Goal: Information Seeking & Learning: Learn about a topic

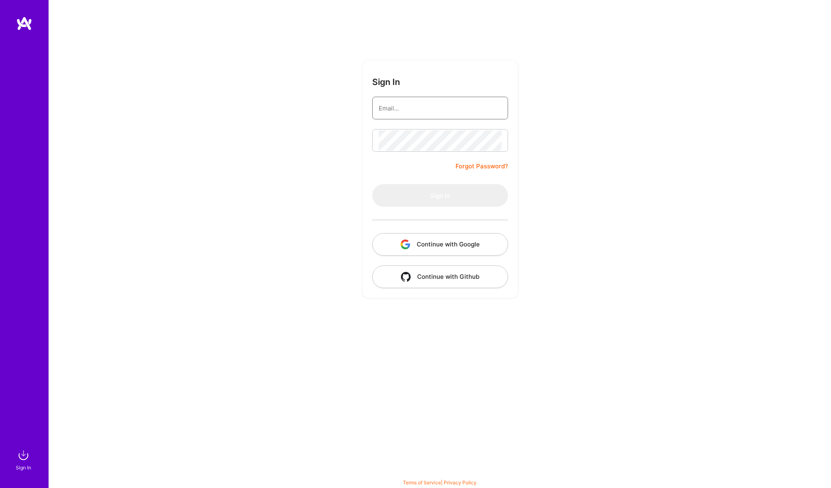
type input "[PERSON_NAME][EMAIL_ADDRESS][DOMAIN_NAME]"
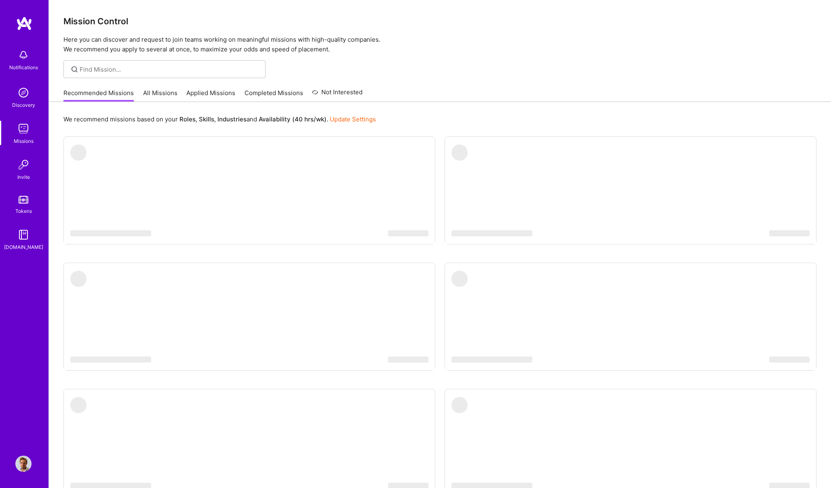
click at [412, 191] on ul "‌ ‌ ‌ ‌ ‌ ‌ ‌ ‌ ‌ ‌ ‌ ‌ ‌ ‌ ‌ ‌ ‌ ‌ ‌ ‌ ‌ ‌ ‌ ‌ ‌ ‌ ‌ ‌ ‌ ‌ ‌ ‌ ‌ ‌ ‌ ‌ ‌ ‌ ‌ ‌…" at bounding box center [439, 333] width 753 height 394
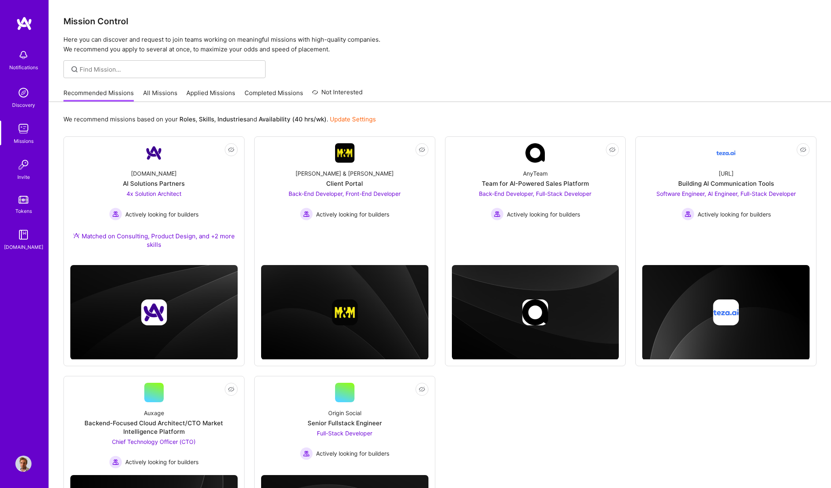
click at [166, 93] on link "All Missions" at bounding box center [160, 95] width 34 height 13
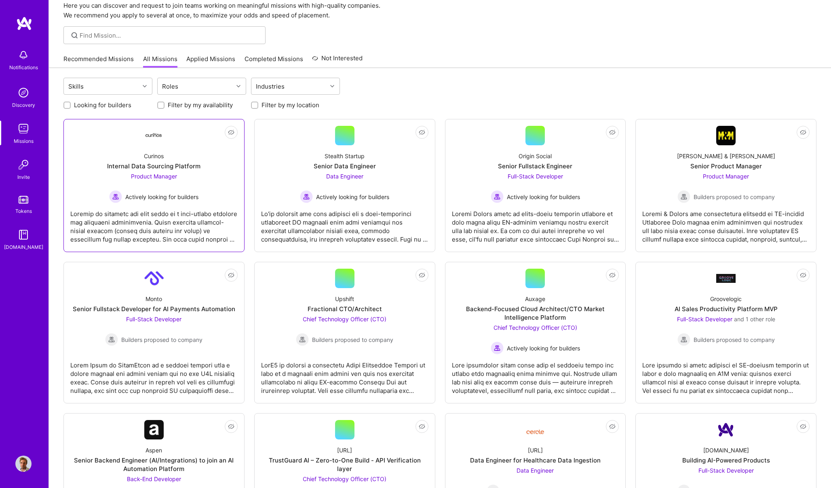
scroll to position [33, 0]
click at [253, 104] on input "Filter by my location" at bounding box center [256, 107] width 6 height 6
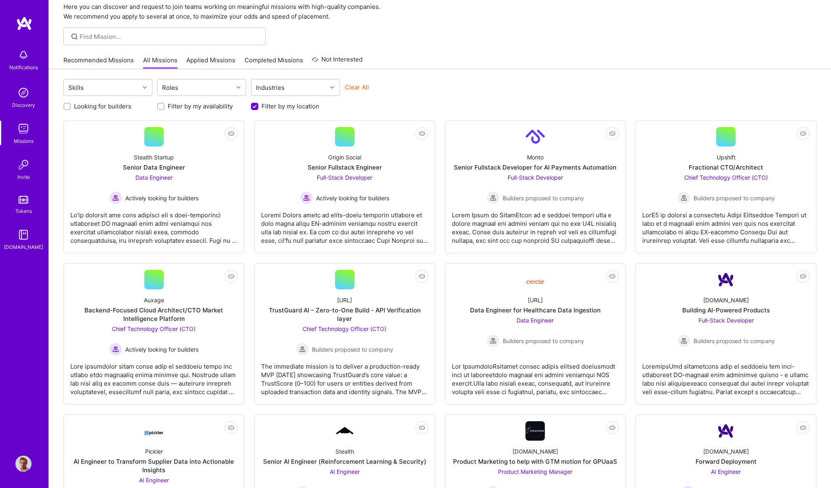
click at [252, 104] on input "Filter by my location" at bounding box center [255, 106] width 7 height 7
checkbox input "false"
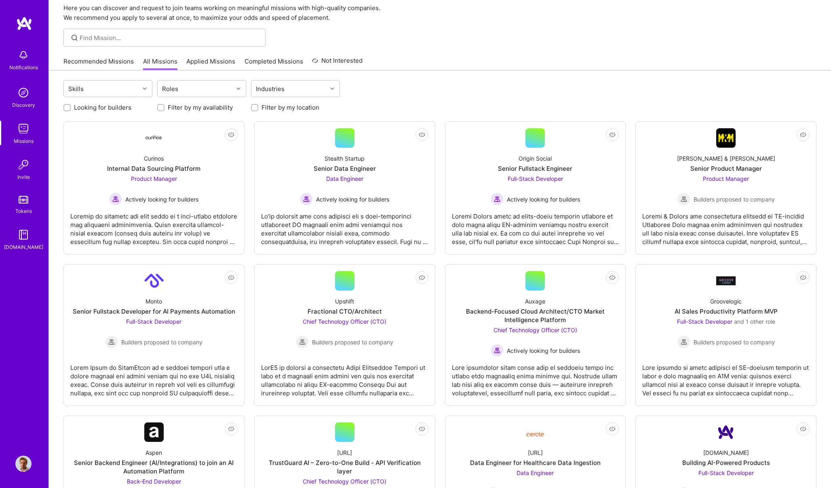
scroll to position [15, 0]
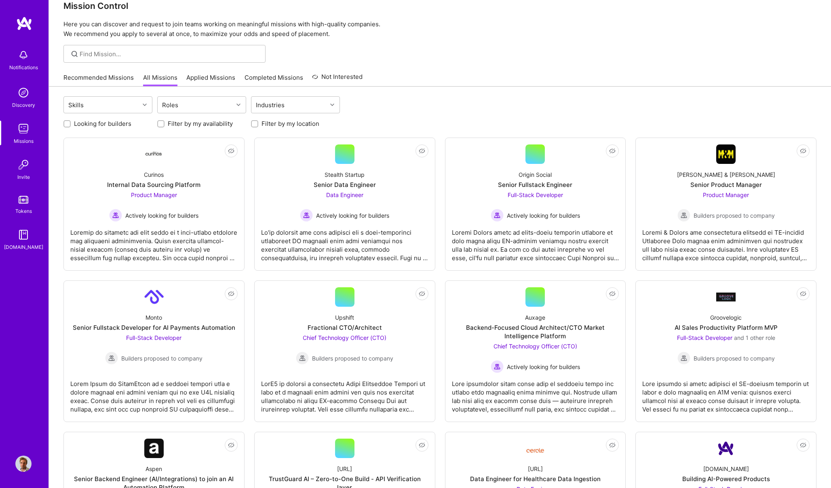
click at [102, 125] on label "Looking for builders" at bounding box center [102, 123] width 57 height 8
click at [71, 125] on input "Looking for builders" at bounding box center [68, 124] width 6 height 6
checkbox input "true"
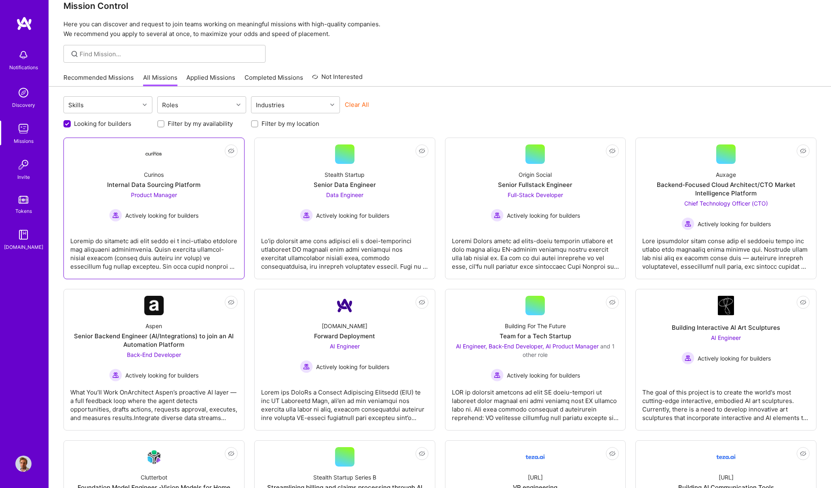
click at [190, 197] on div "Product Manager Actively looking for builders" at bounding box center [153, 205] width 89 height 31
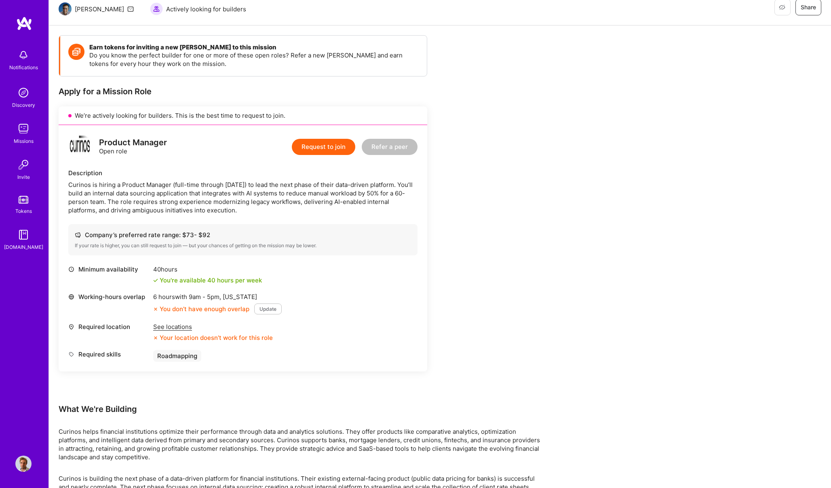
scroll to position [84, 0]
click at [174, 326] on div "See locations" at bounding box center [213, 326] width 120 height 8
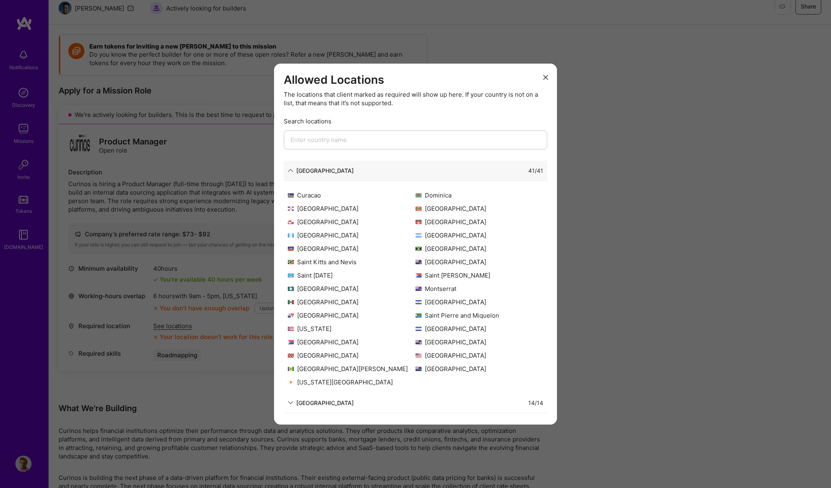
scroll to position [78, 0]
click at [315, 407] on div "[GEOGRAPHIC_DATA] 14 / 14" at bounding box center [416, 403] width 264 height 20
click at [317, 400] on div "[GEOGRAPHIC_DATA]" at bounding box center [324, 402] width 57 height 8
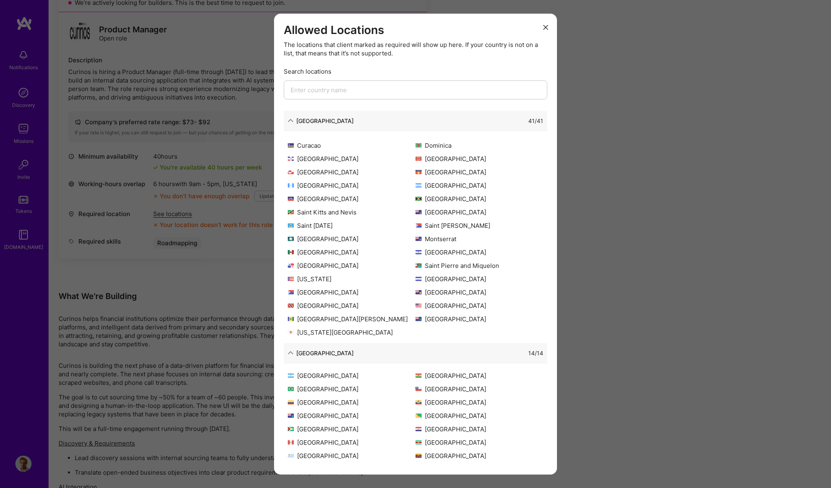
scroll to position [207, 0]
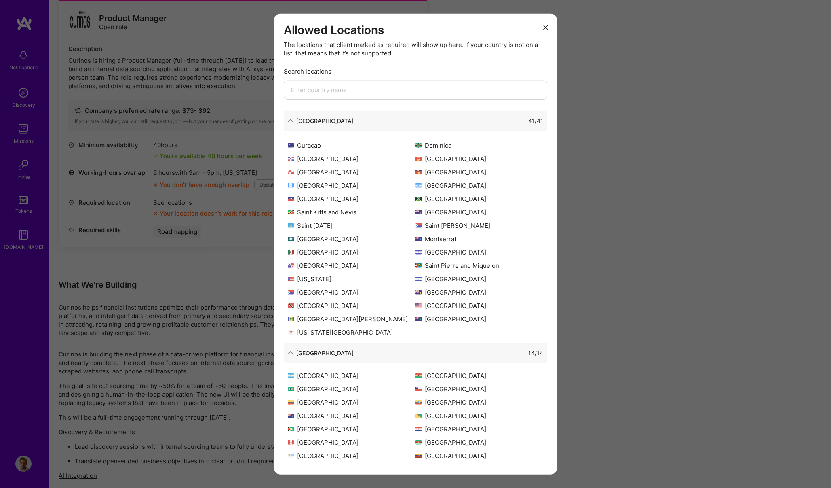
click at [546, 28] on icon "modal" at bounding box center [546, 27] width 5 height 5
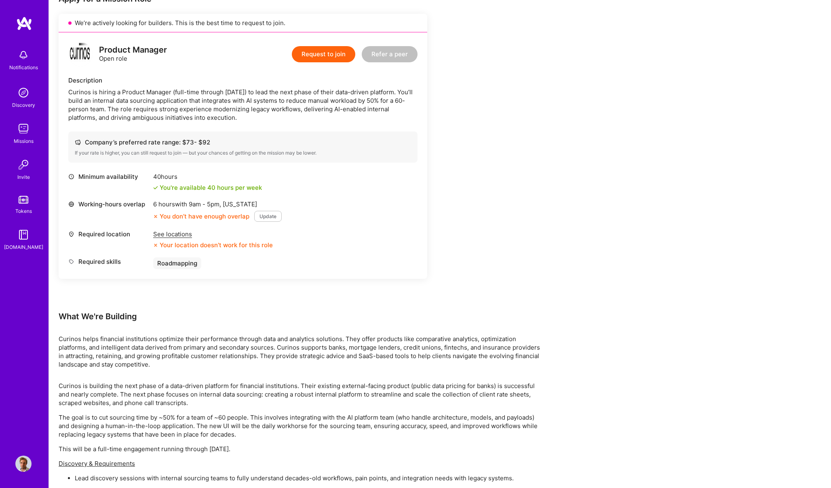
scroll to position [176, 0]
